Goal: Task Accomplishment & Management: Manage account settings

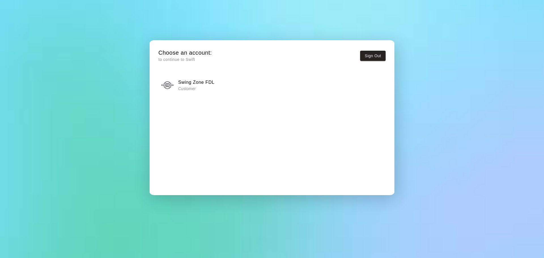
click at [198, 88] on p "Customer" at bounding box center [196, 89] width 36 height 6
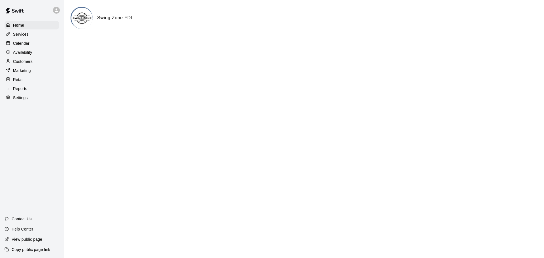
click at [19, 33] on p "Services" at bounding box center [21, 34] width 16 height 6
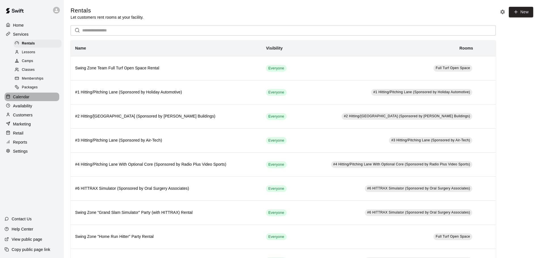
click at [18, 96] on div "Calendar" at bounding box center [32, 97] width 55 height 9
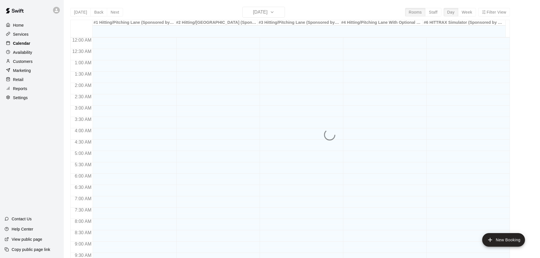
scroll to position [300, 0]
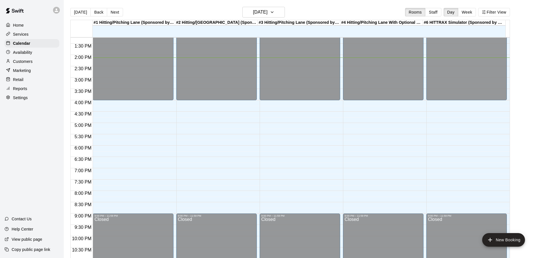
click at [19, 34] on p "Services" at bounding box center [21, 34] width 16 height 6
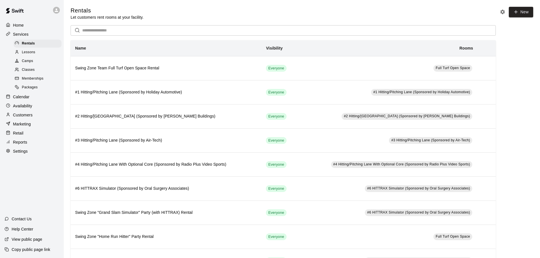
click at [29, 53] on span "Lessons" at bounding box center [29, 53] width 14 height 6
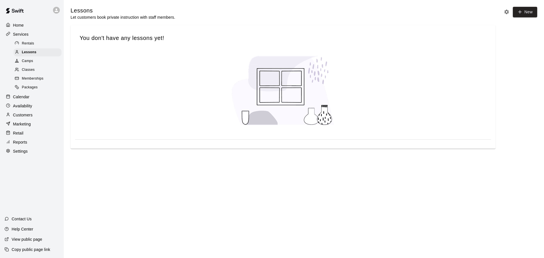
click at [28, 44] on span "Rentals" at bounding box center [28, 44] width 12 height 6
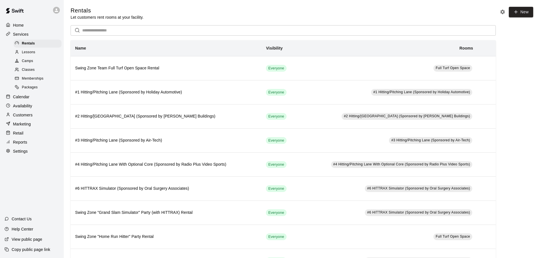
click at [21, 109] on p "Availability" at bounding box center [22, 106] width 19 height 6
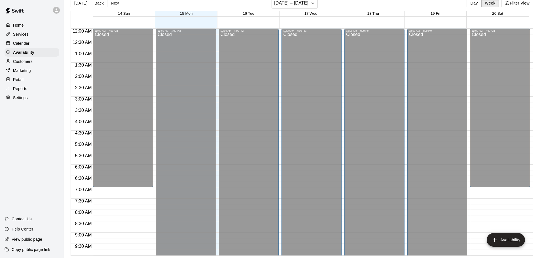
scroll to position [142, 0]
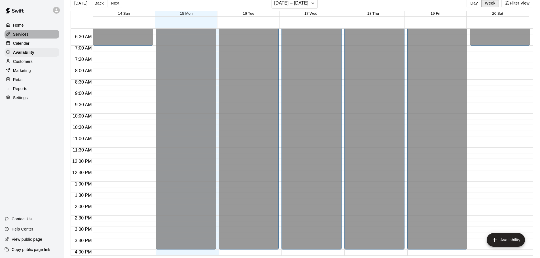
click at [20, 35] on p "Services" at bounding box center [21, 34] width 16 height 6
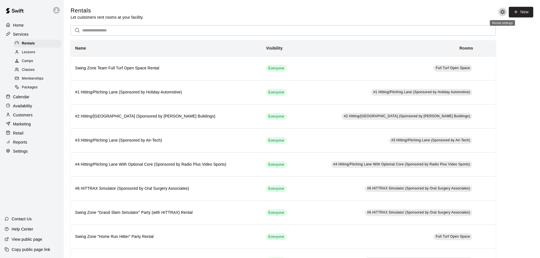
click at [501, 11] on icon "Rental settings" at bounding box center [502, 12] width 5 height 5
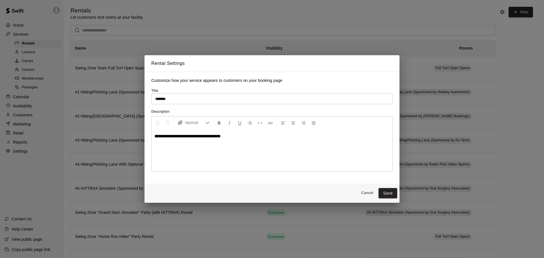
click at [365, 194] on button "Cancel" at bounding box center [367, 193] width 18 height 9
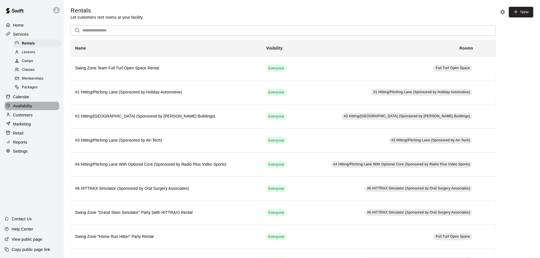
click at [23, 108] on p "Availability" at bounding box center [22, 106] width 19 height 6
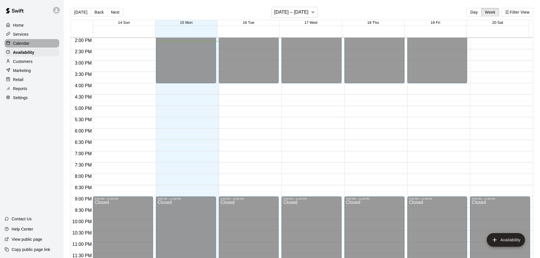
click at [22, 43] on p "Calendar" at bounding box center [21, 44] width 16 height 6
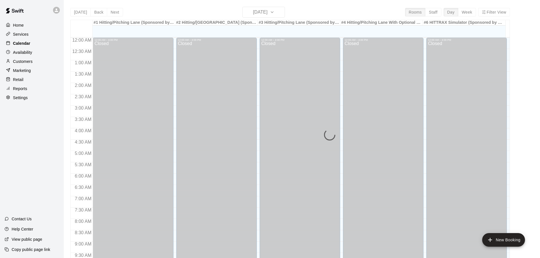
scroll to position [300, 0]
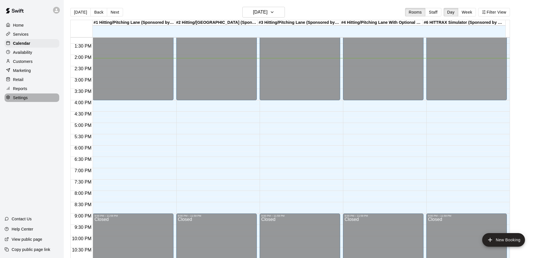
click at [18, 101] on p "Settings" at bounding box center [20, 98] width 15 height 6
select select "**"
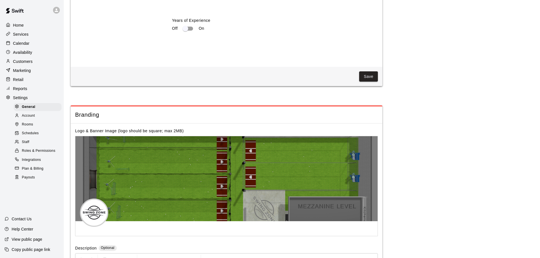
scroll to position [1206, 0]
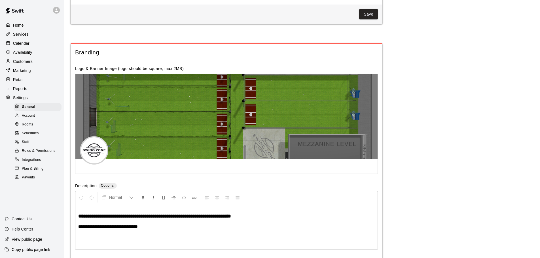
click at [26, 135] on span "Schedules" at bounding box center [30, 134] width 17 height 6
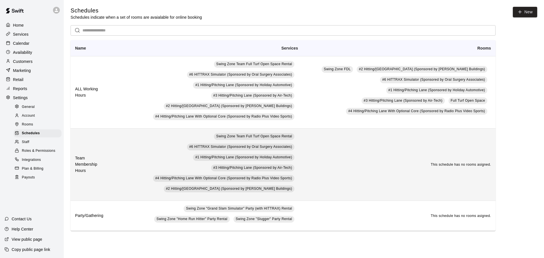
click at [83, 165] on h6 "Team Membership Hours" at bounding box center [89, 164] width 29 height 19
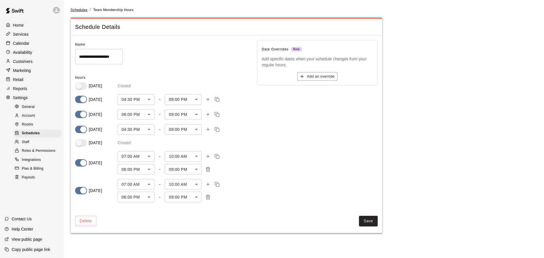
click at [80, 10] on span "Schedules" at bounding box center [79, 10] width 17 height 4
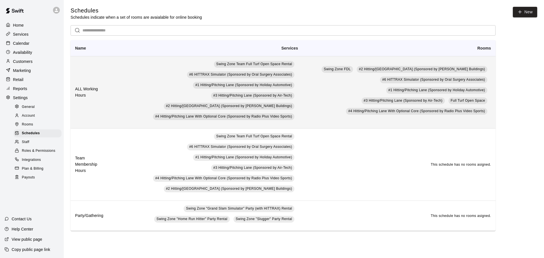
click at [102, 104] on th "ALL Working Hours" at bounding box center [90, 92] width 39 height 72
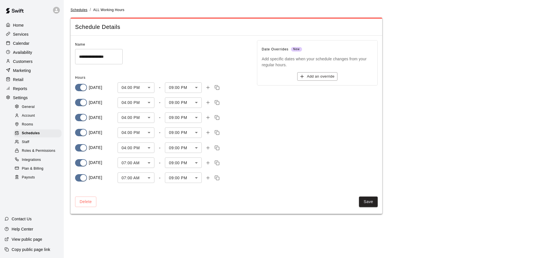
click at [80, 8] on span "Schedules" at bounding box center [79, 10] width 17 height 4
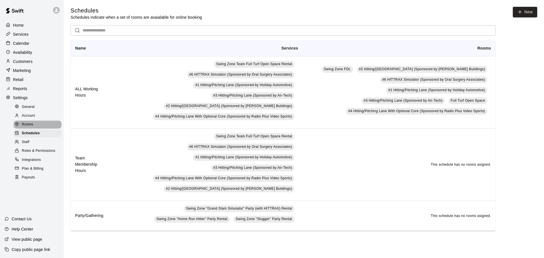
click at [28, 128] on span "Rooms" at bounding box center [27, 125] width 11 height 6
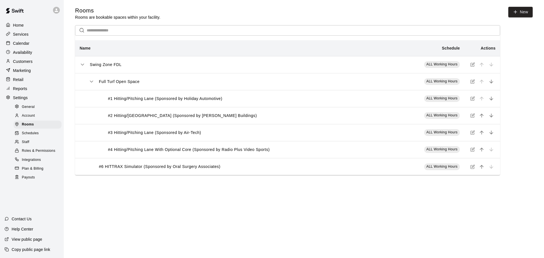
click at [27, 119] on span "Account" at bounding box center [28, 116] width 13 height 6
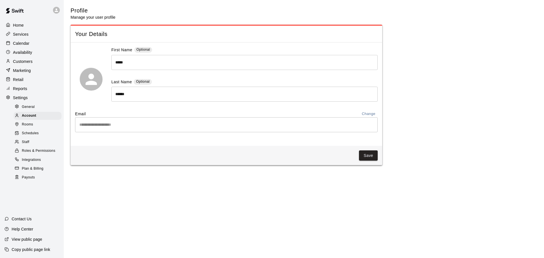
click at [31, 108] on span "General" at bounding box center [28, 107] width 13 height 6
select select "**"
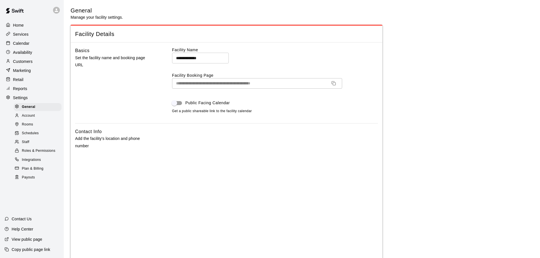
click at [31, 136] on span "Schedules" at bounding box center [30, 134] width 17 height 6
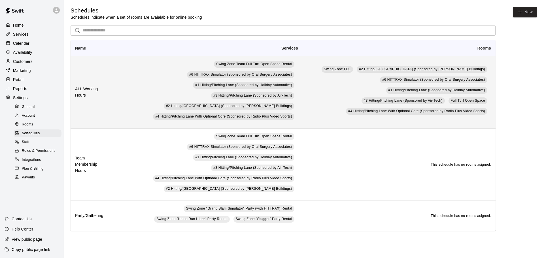
click at [101, 118] on th "ALL Working Hours" at bounding box center [90, 92] width 39 height 72
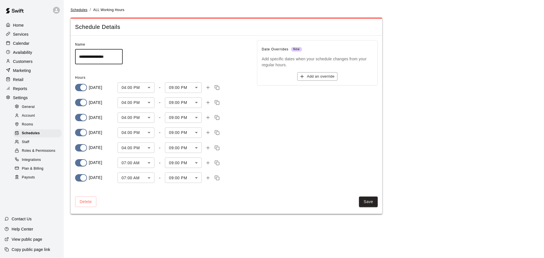
click at [75, 9] on span "Schedules" at bounding box center [79, 10] width 17 height 4
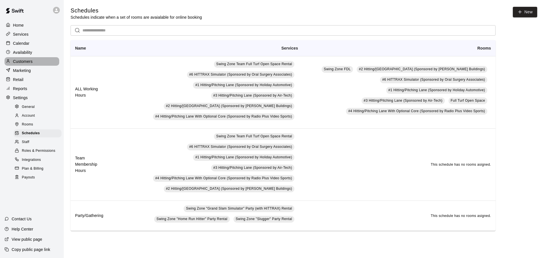
click at [21, 62] on p "Customers" at bounding box center [23, 62] width 20 height 6
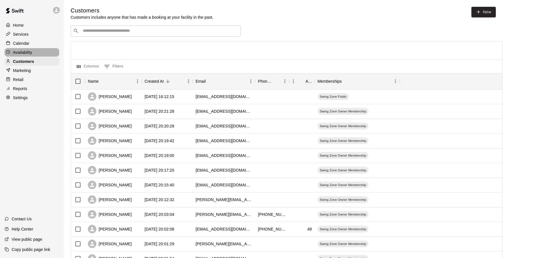
click at [20, 52] on p "Availability" at bounding box center [22, 53] width 19 height 6
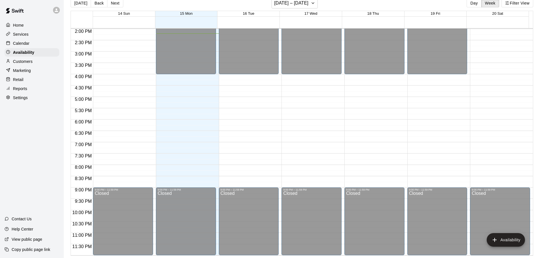
scroll to position [232, 0]
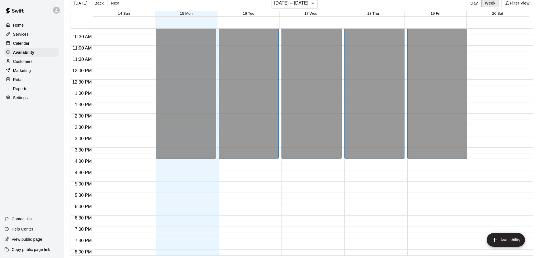
click at [23, 44] on p "Calendar" at bounding box center [21, 44] width 16 height 6
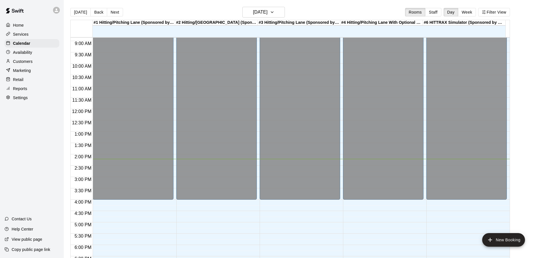
scroll to position [227, 0]
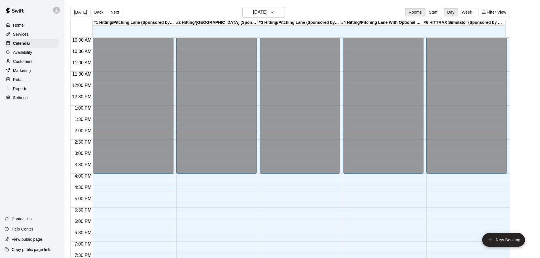
click at [22, 52] on p "Availability" at bounding box center [22, 53] width 19 height 6
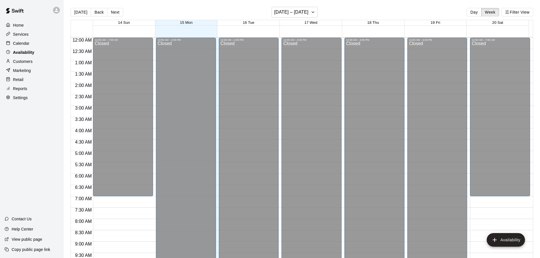
scroll to position [317, 0]
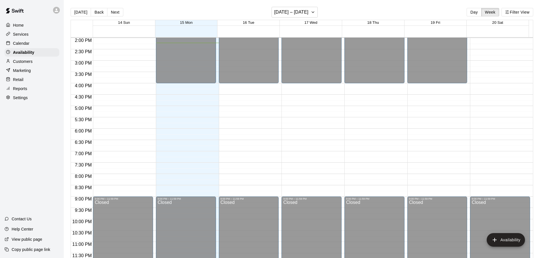
click at [23, 44] on p "Calendar" at bounding box center [21, 44] width 16 height 6
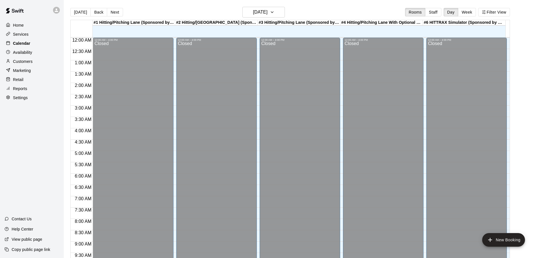
scroll to position [300, 0]
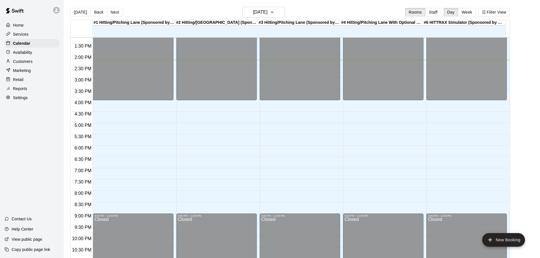
click at [15, 36] on p "Services" at bounding box center [21, 34] width 16 height 6
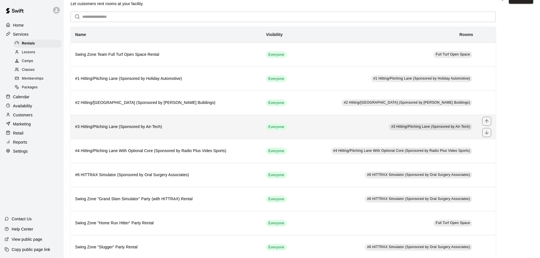
scroll to position [27, 0]
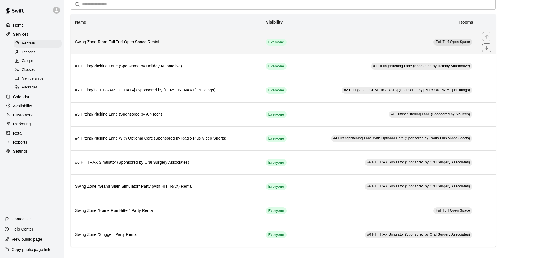
click at [173, 45] on h6 "Swing Zone Team Full Turf Open Space Rental" at bounding box center [166, 42] width 182 height 6
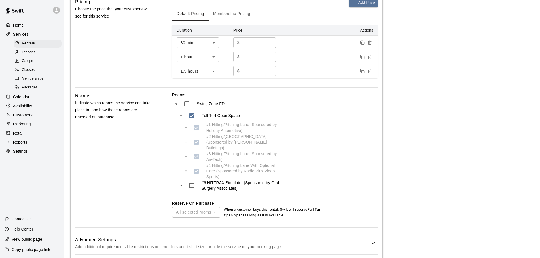
scroll to position [221, 0]
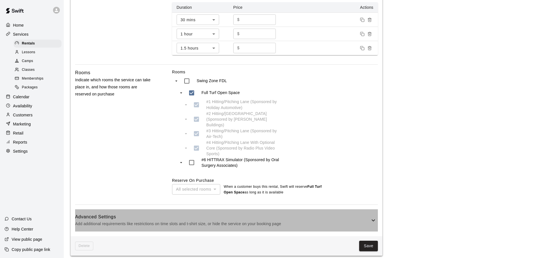
click at [374, 217] on icon at bounding box center [373, 220] width 7 height 7
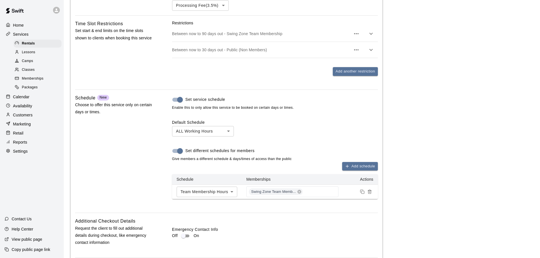
scroll to position [445, 0]
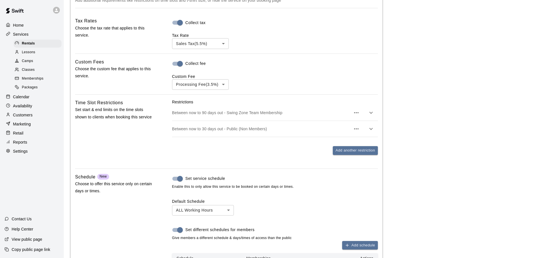
click at [29, 51] on span "Lessons" at bounding box center [29, 53] width 14 height 6
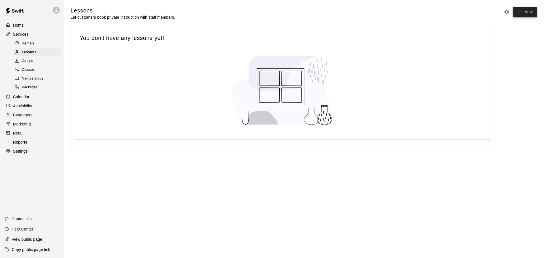
click at [525, 12] on link "New" at bounding box center [525, 12] width 24 height 10
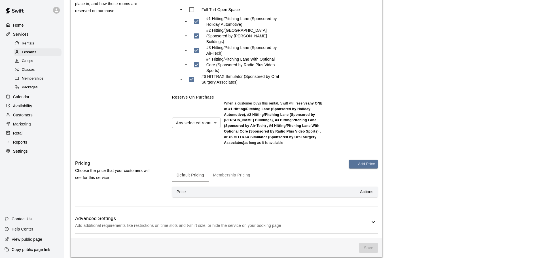
scroll to position [263, 0]
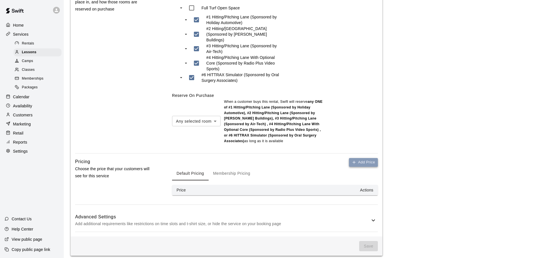
click at [357, 159] on button "Add Price" at bounding box center [363, 162] width 29 height 9
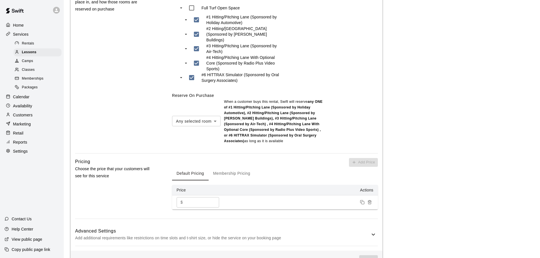
click at [190, 186] on th "Price" at bounding box center [200, 190] width 57 height 10
click at [206, 236] on p "Add additional requirements like restrictions on time slots and t-shirt size, o…" at bounding box center [222, 238] width 295 height 7
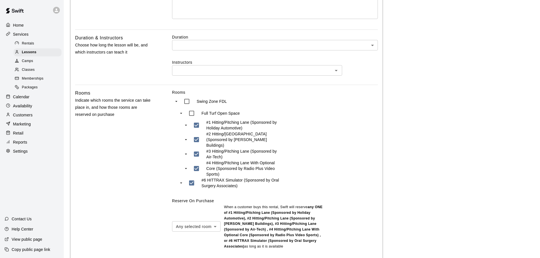
scroll to position [95, 0]
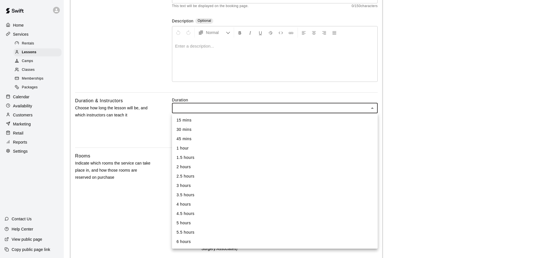
click at [368, 107] on div at bounding box center [272, 129] width 544 height 258
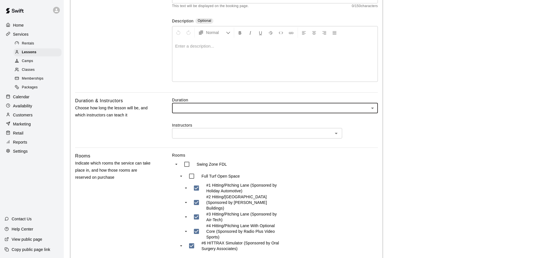
click at [335, 135] on icon "Open" at bounding box center [336, 133] width 7 height 7
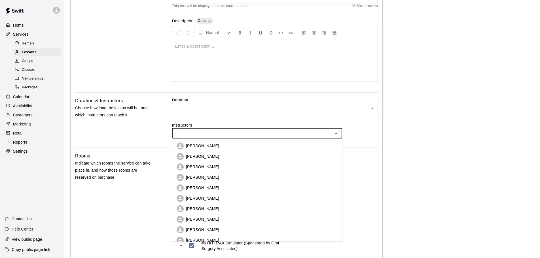
click at [335, 135] on icon "Close" at bounding box center [336, 133] width 7 height 7
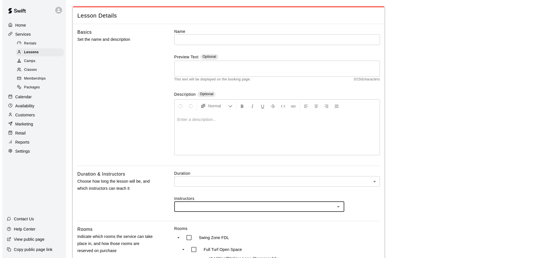
scroll to position [0, 0]
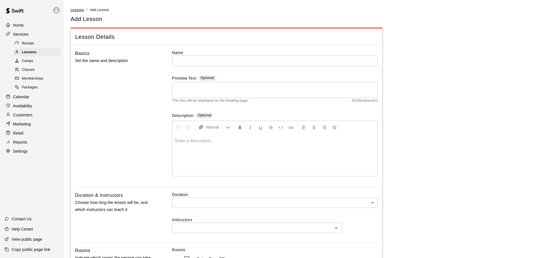
click at [79, 9] on span "Lessons" at bounding box center [78, 10] width 14 height 4
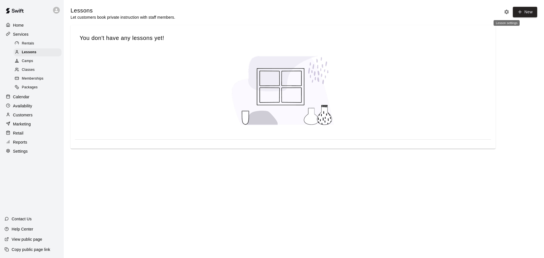
click at [505, 12] on icon "Lesson settings" at bounding box center [506, 12] width 5 height 5
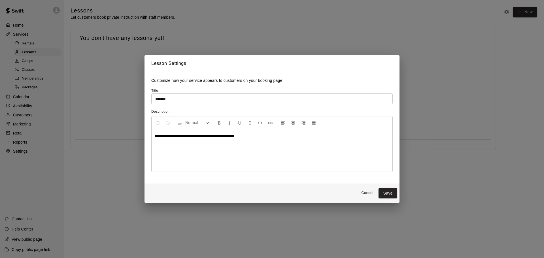
click at [370, 195] on button "Cancel" at bounding box center [367, 193] width 18 height 9
